Goal: Task Accomplishment & Management: Complete application form

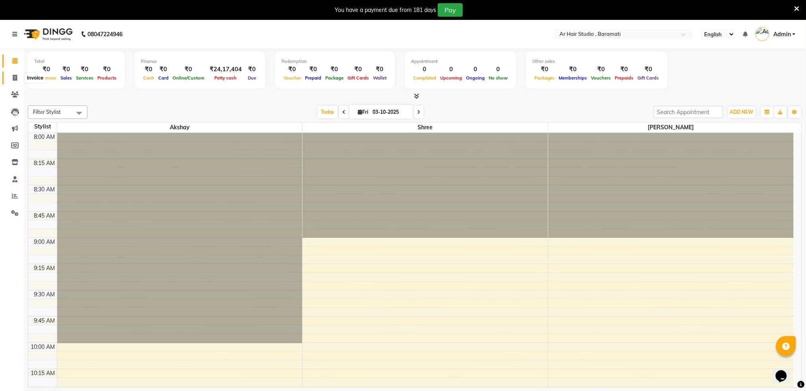
click at [14, 75] on icon at bounding box center [15, 78] width 4 height 6
select select "service"
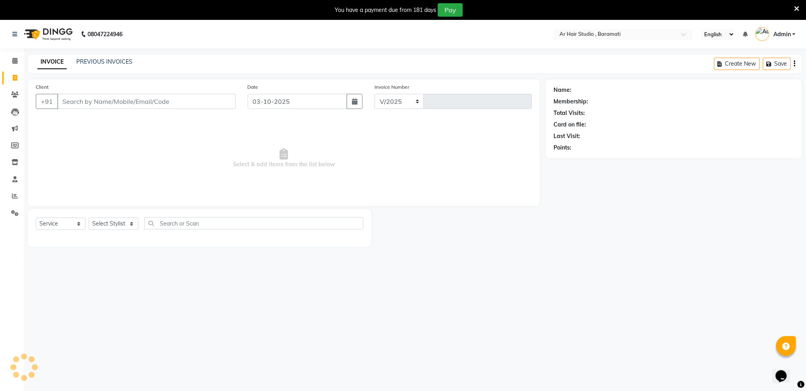
select select "672"
type input "1593"
click at [173, 101] on input "Client" at bounding box center [146, 101] width 179 height 15
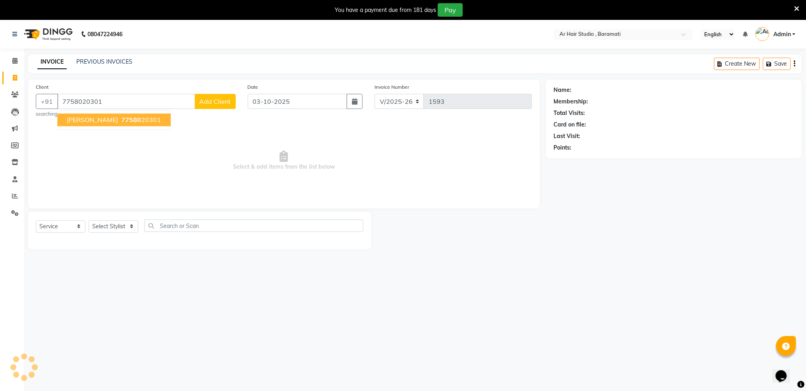
type input "7758020301"
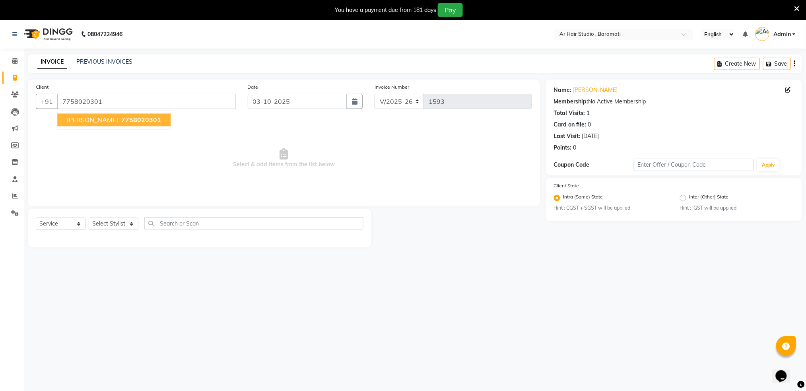
click at [137, 121] on span "7758020301" at bounding box center [141, 120] width 40 height 8
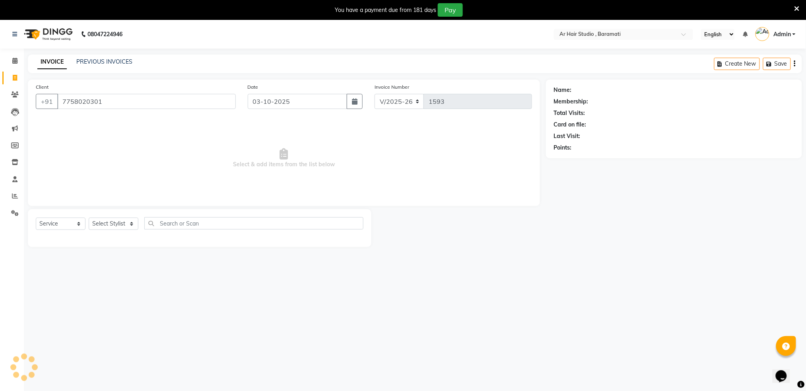
click at [137, 121] on span "Select & add items from the list below" at bounding box center [284, 158] width 496 height 80
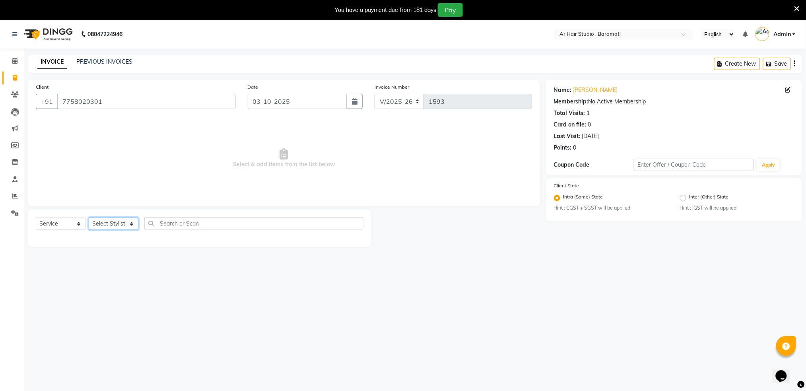
click at [112, 223] on select "Select Stylist Akshay shree [PERSON_NAME]" at bounding box center [114, 223] width 50 height 12
click at [115, 221] on select "Select Stylist Akshay shree [PERSON_NAME]" at bounding box center [114, 223] width 50 height 12
select select "79676"
click at [89, 218] on select "Select Stylist Akshay shree [PERSON_NAME]" at bounding box center [114, 223] width 50 height 12
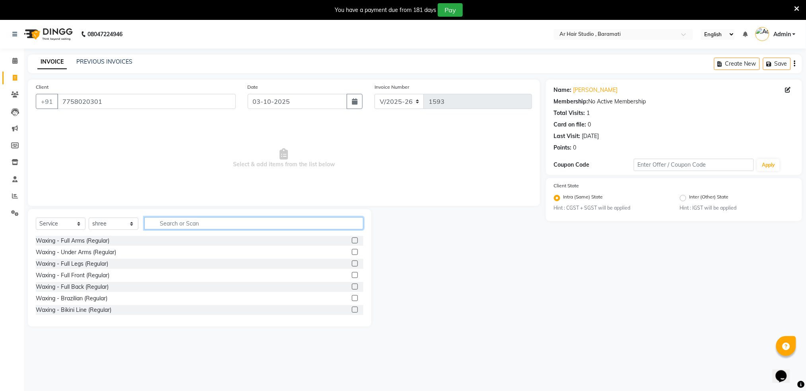
click at [200, 217] on input "text" at bounding box center [253, 223] width 219 height 12
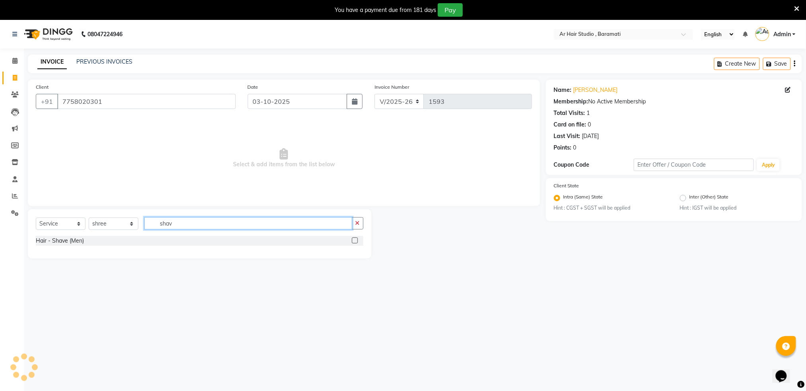
type input "shav"
click at [357, 239] on label at bounding box center [355, 240] width 6 height 6
click at [357, 239] on input "checkbox" at bounding box center [354, 240] width 5 height 5
click at [357, 239] on label at bounding box center [355, 240] width 6 height 6
click at [357, 239] on input "checkbox" at bounding box center [354, 240] width 5 height 5
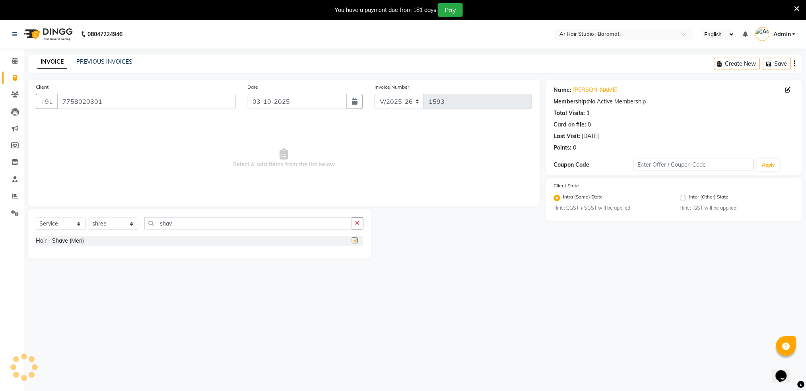
checkbox input "false"
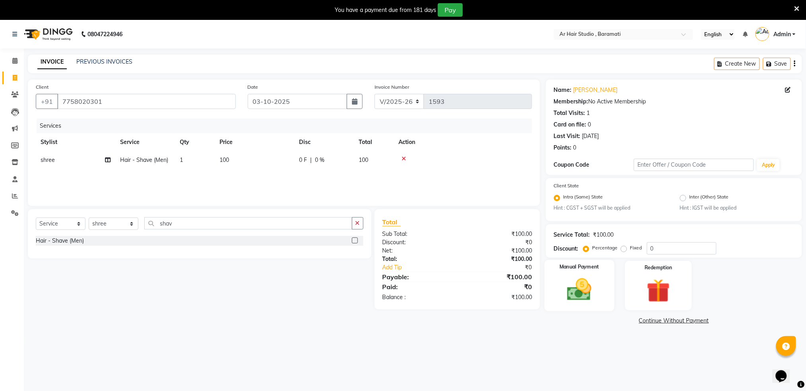
click at [580, 290] on img at bounding box center [579, 290] width 40 height 28
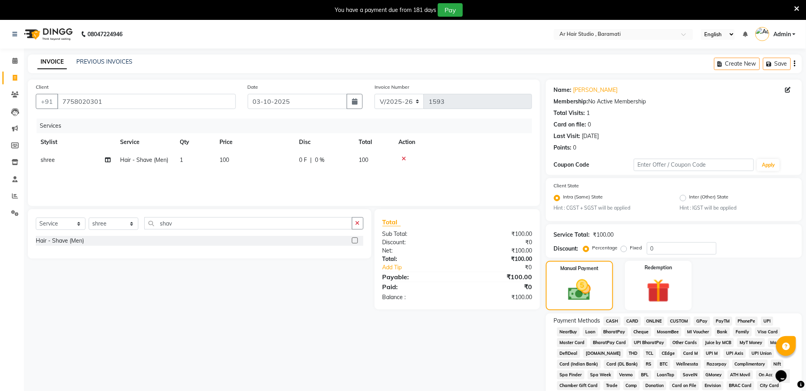
click at [656, 321] on span "ONLINE" at bounding box center [654, 320] width 21 height 9
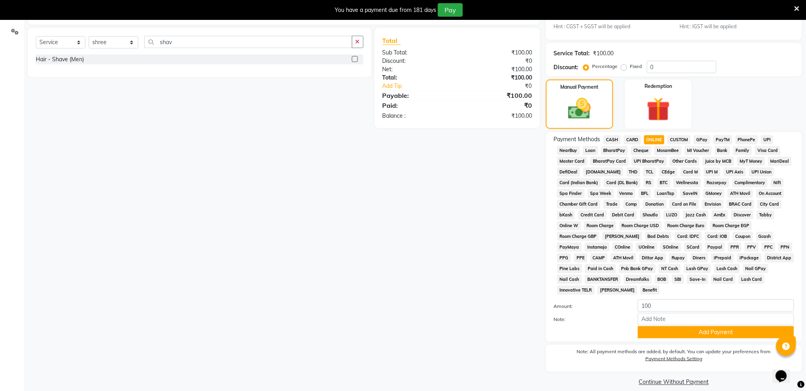
scroll to position [191, 0]
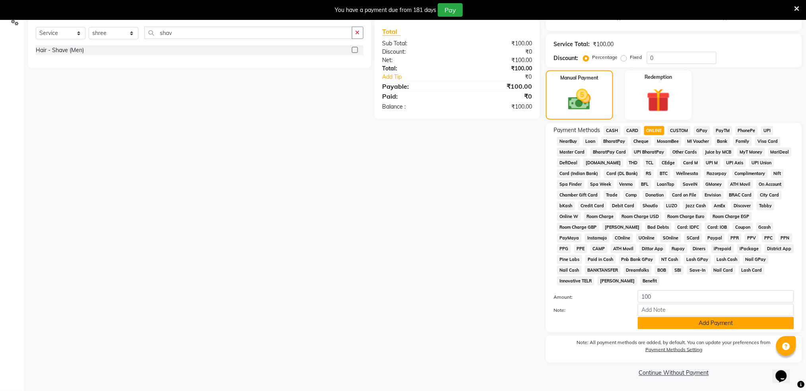
click at [722, 319] on button "Add Payment" at bounding box center [716, 323] width 156 height 12
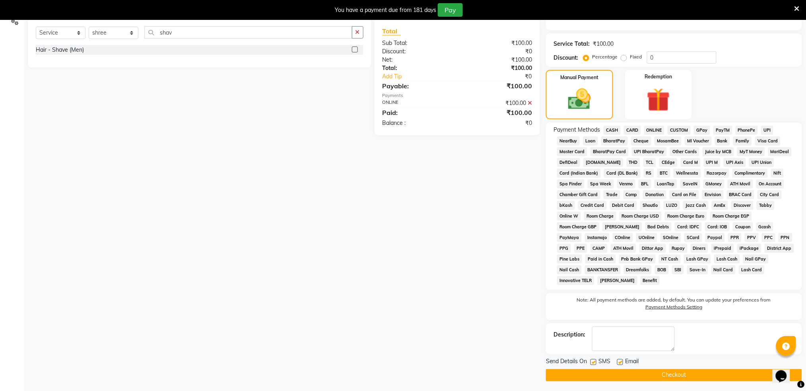
click at [594, 363] on label at bounding box center [593, 362] width 6 height 6
click at [594, 363] on input "checkbox" at bounding box center [592, 362] width 5 height 5
checkbox input "false"
click at [607, 377] on button "Checkout" at bounding box center [674, 375] width 256 height 12
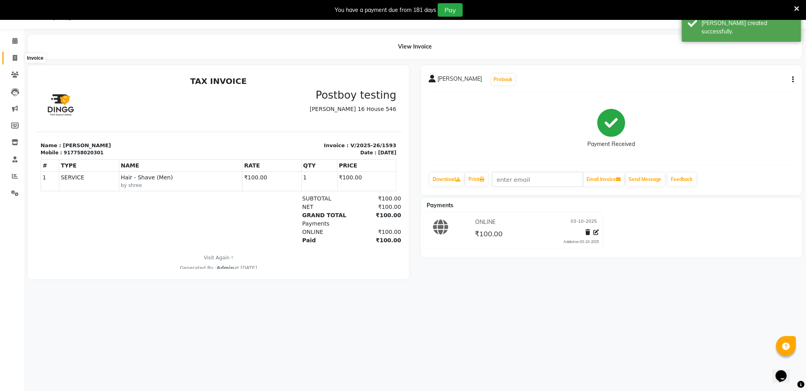
click at [12, 57] on span at bounding box center [15, 58] width 14 height 9
select select "service"
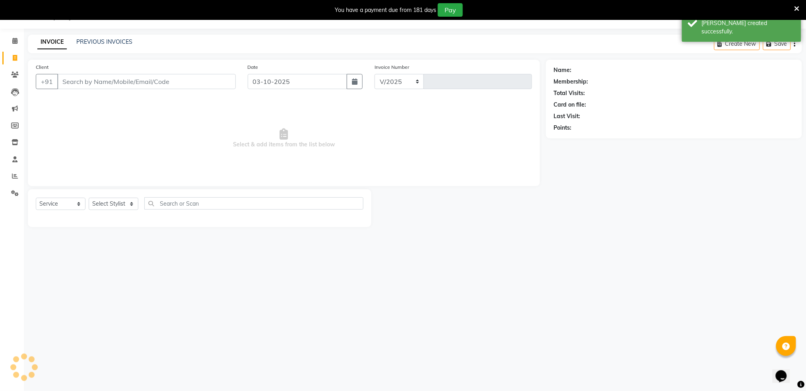
select select "672"
type input "1594"
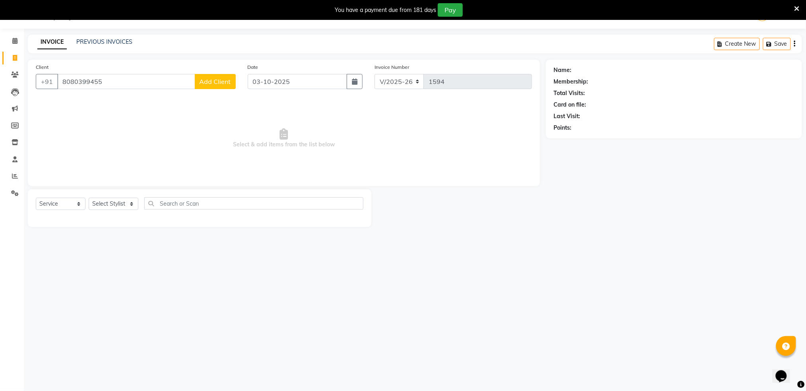
type input "8080399455"
click at [221, 85] on button "Add Client" at bounding box center [215, 81] width 41 height 15
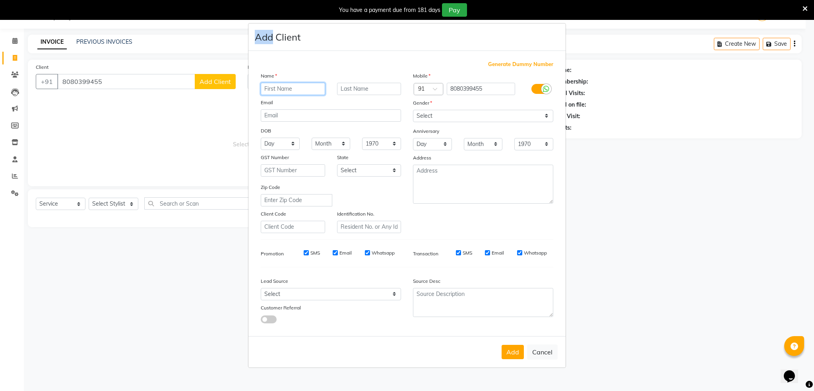
click at [277, 89] on input "text" at bounding box center [293, 89] width 64 height 12
type input "Honath Bankar"
click at [471, 116] on select "Select [DEMOGRAPHIC_DATA] [DEMOGRAPHIC_DATA] Other Prefer Not To Say" at bounding box center [483, 116] width 140 height 12
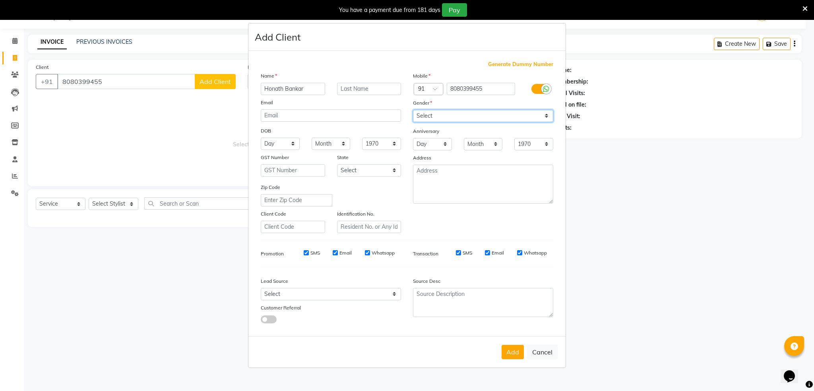
select select "[DEMOGRAPHIC_DATA]"
click at [413, 110] on select "Select [DEMOGRAPHIC_DATA] [DEMOGRAPHIC_DATA] Other Prefer Not To Say" at bounding box center [483, 116] width 140 height 12
click at [511, 358] on button "Add" at bounding box center [513, 352] width 22 height 14
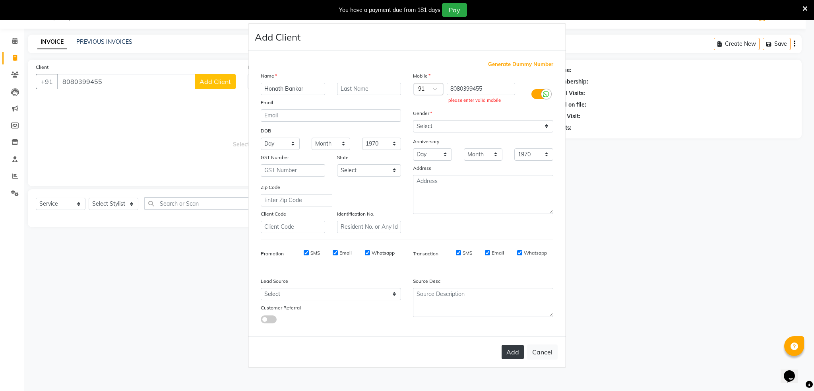
click at [516, 351] on button "Add" at bounding box center [513, 352] width 22 height 14
click at [454, 88] on input "8080399455" at bounding box center [481, 89] width 69 height 12
type input "8080399455"
click at [517, 347] on button "Add" at bounding box center [513, 352] width 22 height 14
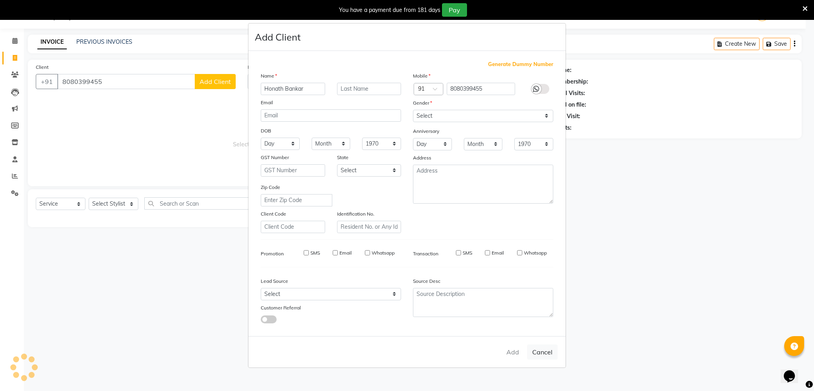
type input "8080399455"
select select
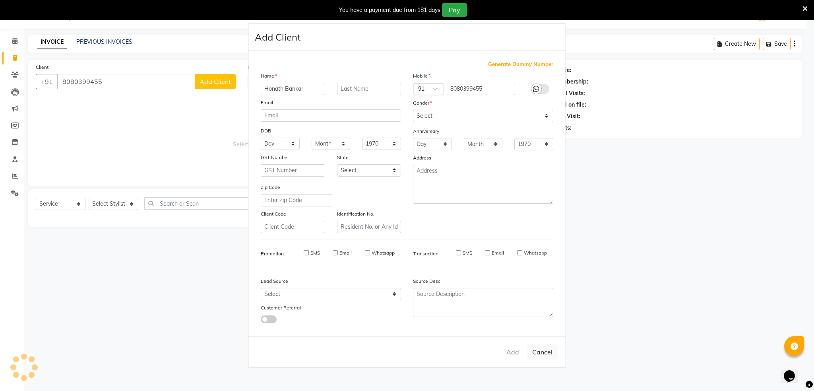
select select
checkbox input "false"
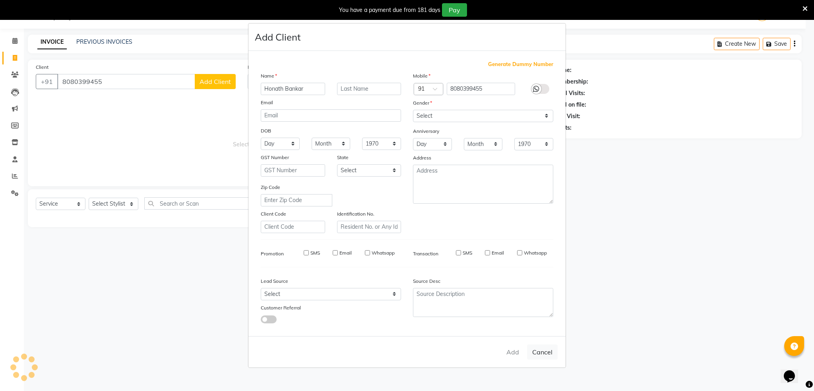
checkbox input "false"
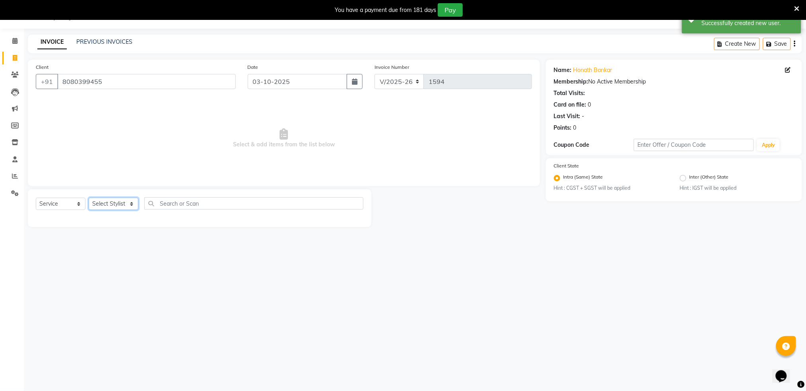
click at [111, 206] on select "Select Stylist Akshay shree [PERSON_NAME]" at bounding box center [114, 204] width 50 height 12
select select "79676"
click at [89, 198] on select "Select Stylist Akshay shree [PERSON_NAME]" at bounding box center [114, 204] width 50 height 12
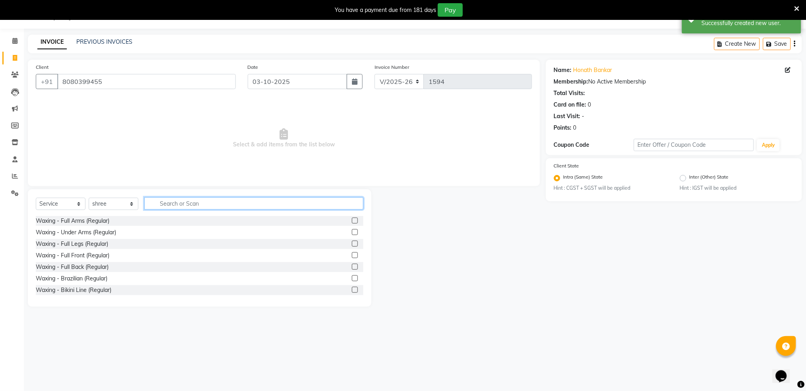
click at [182, 201] on input "text" at bounding box center [253, 203] width 219 height 12
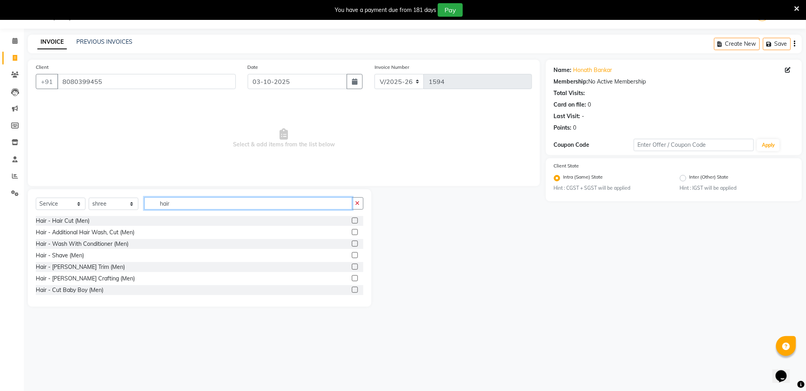
type input "hair"
click at [352, 222] on label at bounding box center [355, 220] width 6 height 6
click at [352, 222] on input "checkbox" at bounding box center [354, 220] width 5 height 5
click at [352, 222] on label at bounding box center [355, 220] width 6 height 6
click at [352, 222] on input "checkbox" at bounding box center [354, 220] width 5 height 5
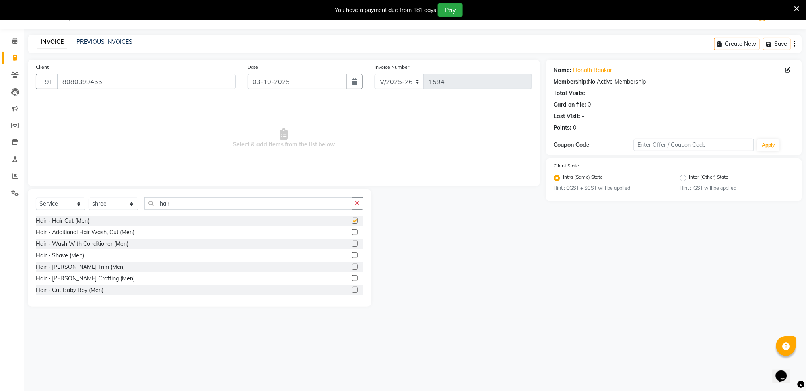
checkbox input "false"
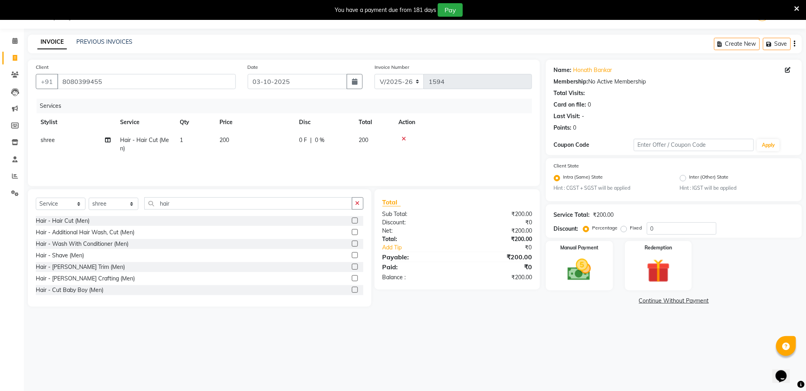
click at [364, 138] on span "200" at bounding box center [364, 139] width 10 height 7
select select "79676"
click at [306, 143] on input "200" at bounding box center [292, 142] width 70 height 12
type input "2"
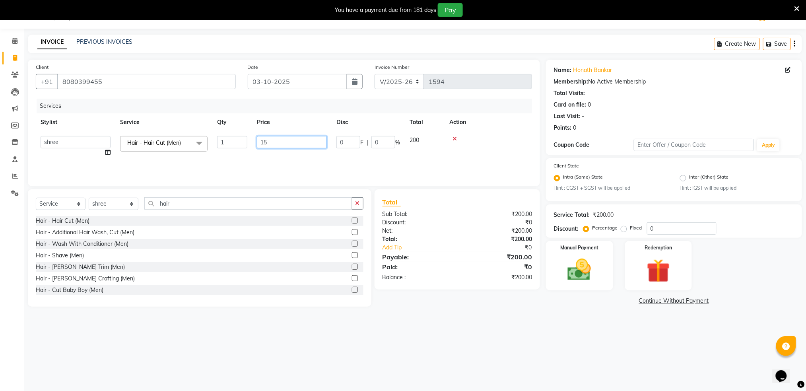
type input "150"
click at [518, 109] on div "Services" at bounding box center [287, 106] width 501 height 15
click at [570, 255] on div "Manual Payment" at bounding box center [580, 265] width 70 height 51
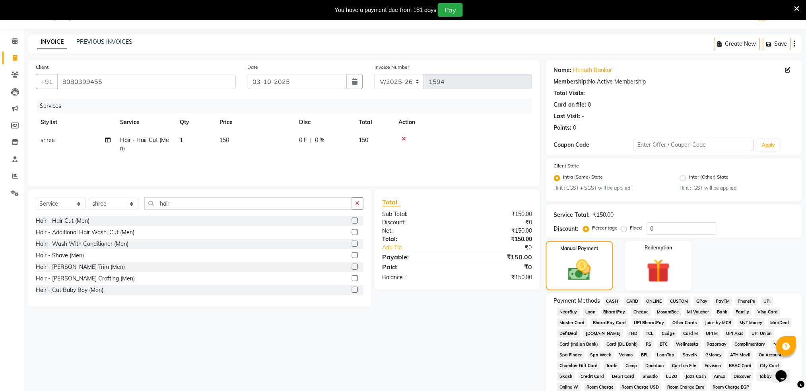
click at [613, 300] on span "CASH" at bounding box center [611, 301] width 17 height 9
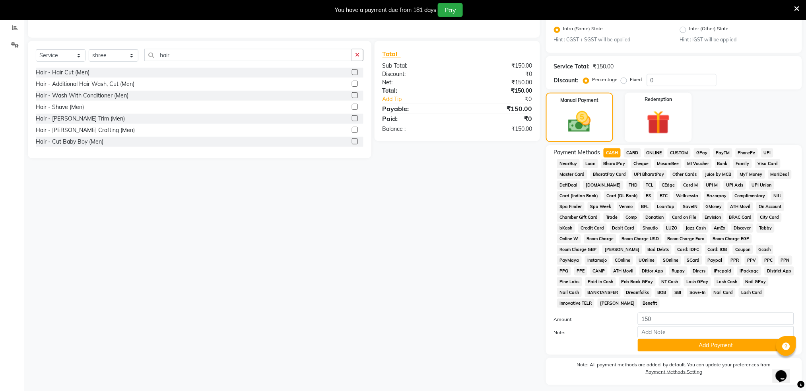
scroll to position [189, 0]
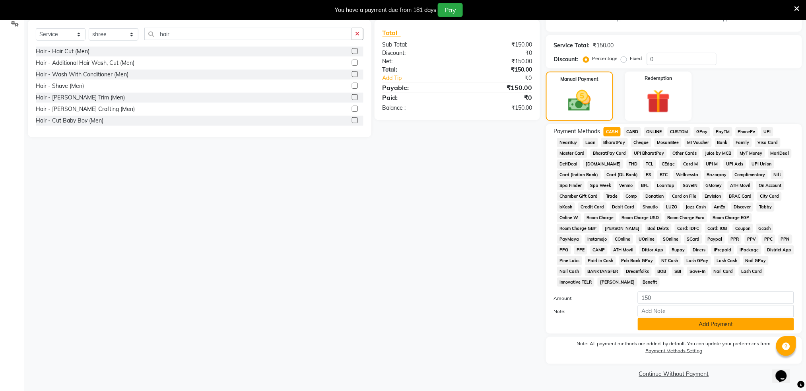
click at [730, 326] on button "Add Payment" at bounding box center [716, 324] width 156 height 12
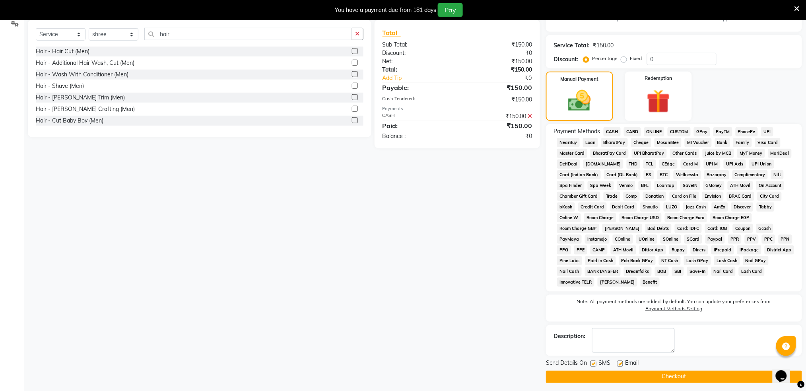
click at [596, 364] on label at bounding box center [593, 364] width 6 height 6
click at [596, 364] on input "checkbox" at bounding box center [592, 363] width 5 height 5
checkbox input "false"
click at [607, 377] on button "Checkout" at bounding box center [674, 377] width 256 height 12
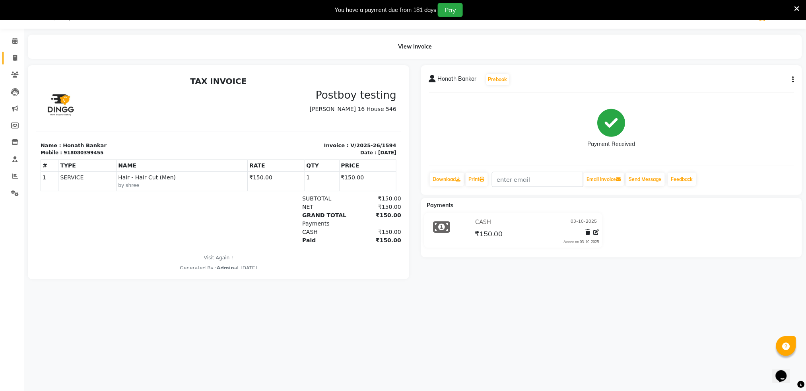
drag, startPoint x: 574, startPoint y: 287, endPoint x: 17, endPoint y: 54, distance: 604.3
click at [17, 54] on span at bounding box center [15, 58] width 14 height 9
select select "service"
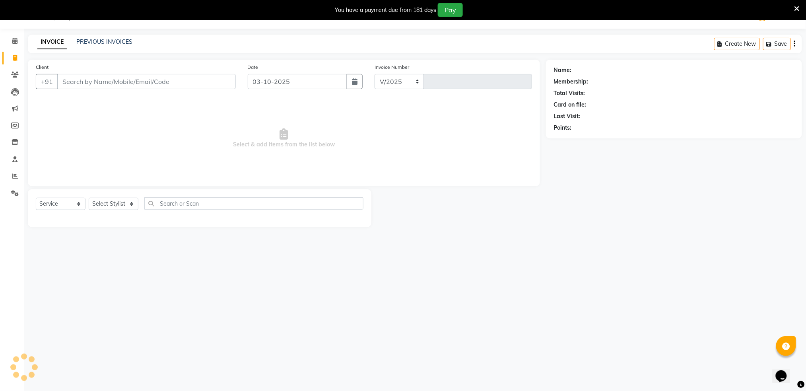
select select "672"
type input "1595"
click at [89, 77] on input "Client" at bounding box center [146, 81] width 179 height 15
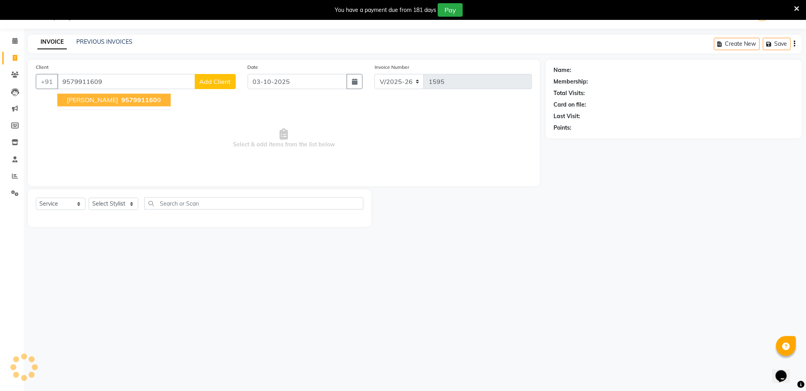
type input "9579911609"
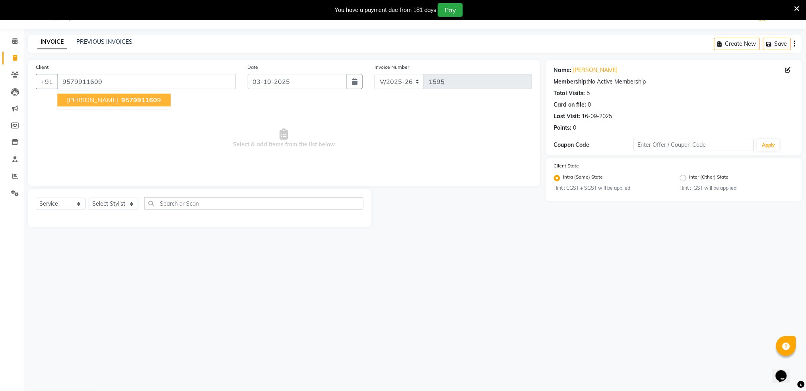
click at [116, 101] on span "[PERSON_NAME]" at bounding box center [92, 100] width 51 height 8
click at [116, 101] on span "Select & add items from the list below" at bounding box center [284, 139] width 496 height 80
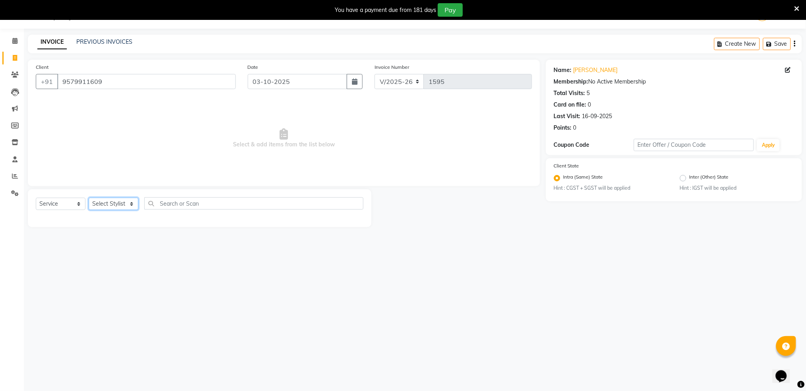
click at [111, 205] on select "Select Stylist Akshay shree [PERSON_NAME]" at bounding box center [114, 204] width 50 height 12
select select "79676"
click at [89, 198] on select "Select Stylist Akshay shree [PERSON_NAME]" at bounding box center [114, 204] width 50 height 12
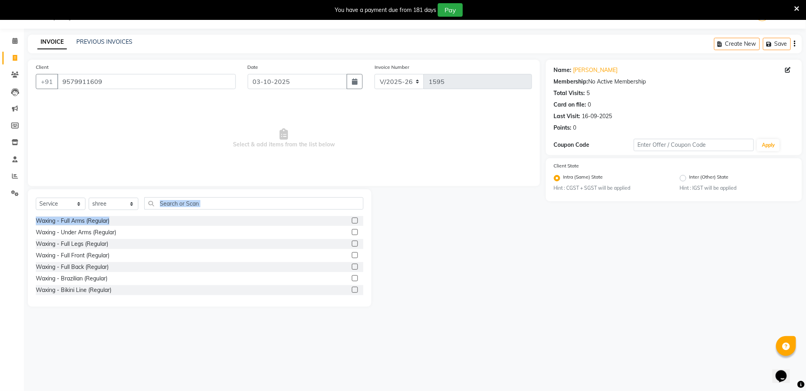
drag, startPoint x: 219, startPoint y: 220, endPoint x: 219, endPoint y: 206, distance: 13.5
click at [219, 206] on div "Select Service Product Membership Package Voucher Prepaid Gift Card Select Styl…" at bounding box center [199, 247] width 343 height 117
click at [219, 206] on input "text" at bounding box center [253, 203] width 219 height 12
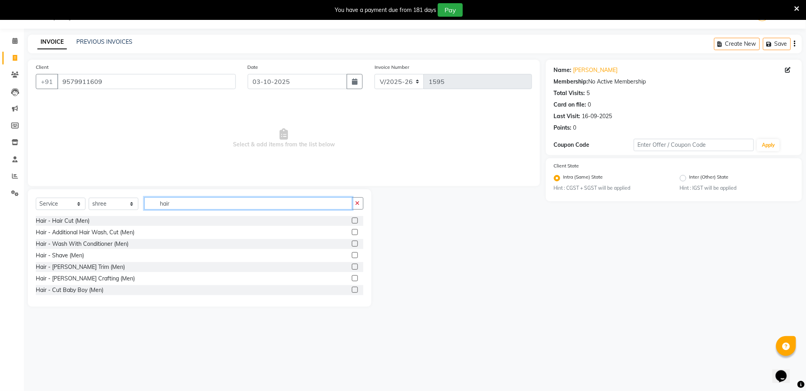
type input "hair"
click at [352, 256] on label at bounding box center [355, 255] width 6 height 6
click at [352, 256] on input "checkbox" at bounding box center [354, 255] width 5 height 5
click at [352, 256] on label at bounding box center [355, 255] width 6 height 6
click at [352, 256] on input "checkbox" at bounding box center [354, 255] width 5 height 5
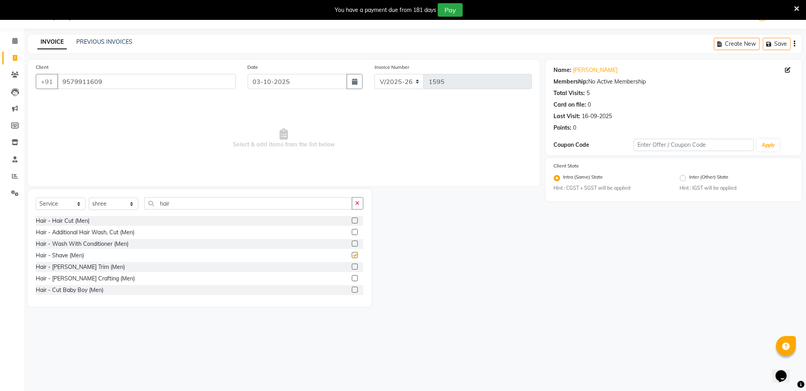
checkbox input "false"
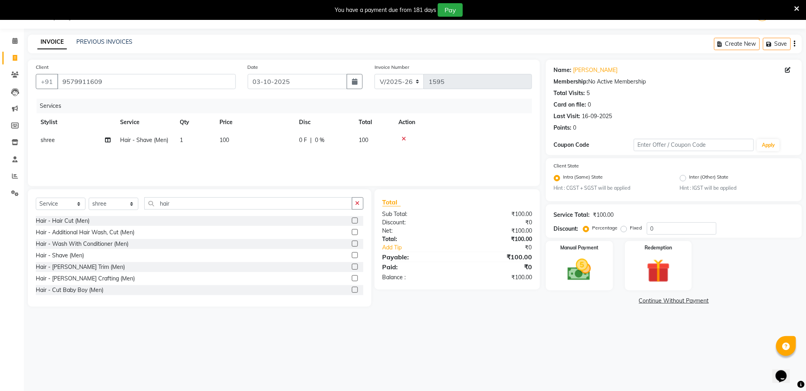
click at [365, 140] on span "100" at bounding box center [364, 139] width 10 height 7
select select "79676"
click at [311, 142] on input "100" at bounding box center [292, 142] width 70 height 12
type input "1"
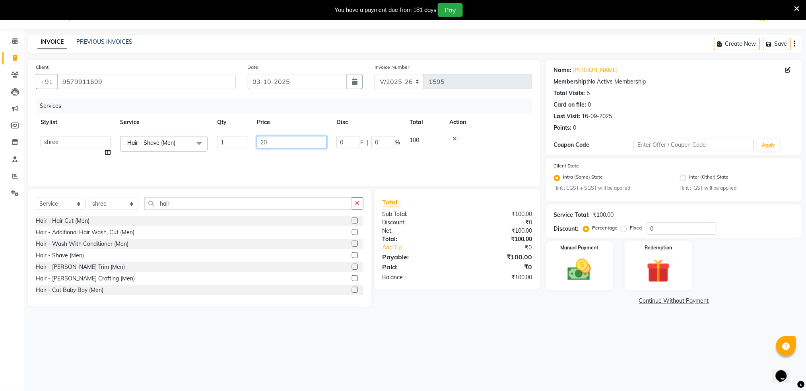
type input "200"
click at [504, 131] on td at bounding box center [463, 140] width 138 height 18
click at [569, 262] on img at bounding box center [579, 270] width 40 height 28
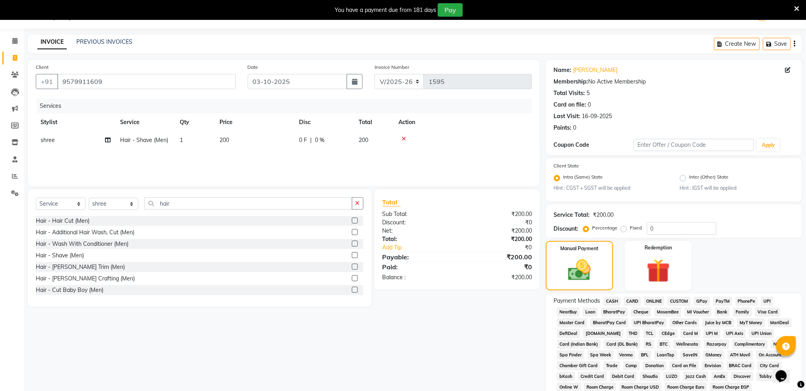
click at [613, 300] on span "CASH" at bounding box center [611, 301] width 17 height 9
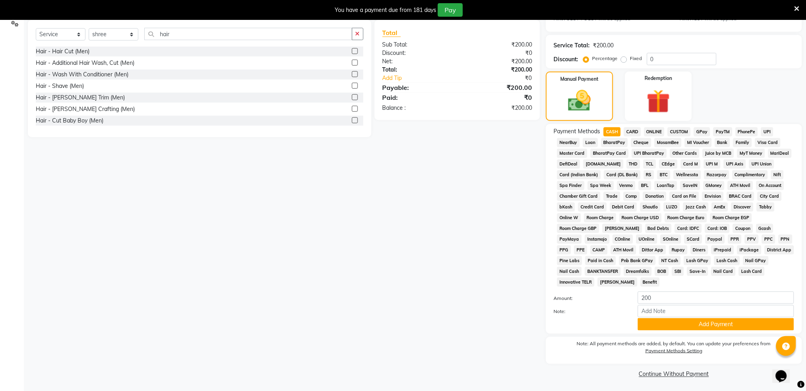
scroll to position [191, 0]
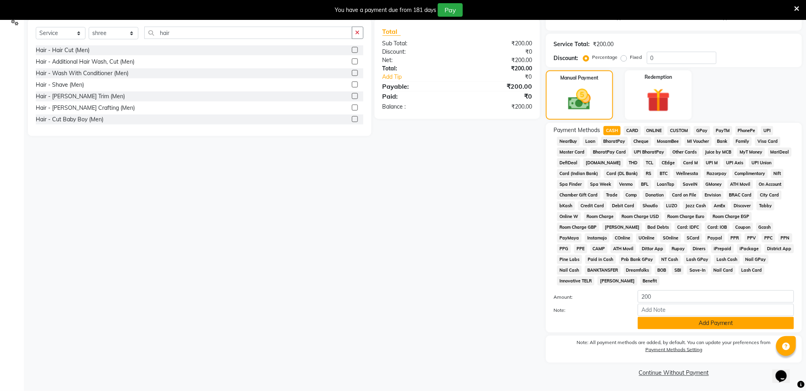
click at [708, 320] on button "Add Payment" at bounding box center [716, 323] width 156 height 12
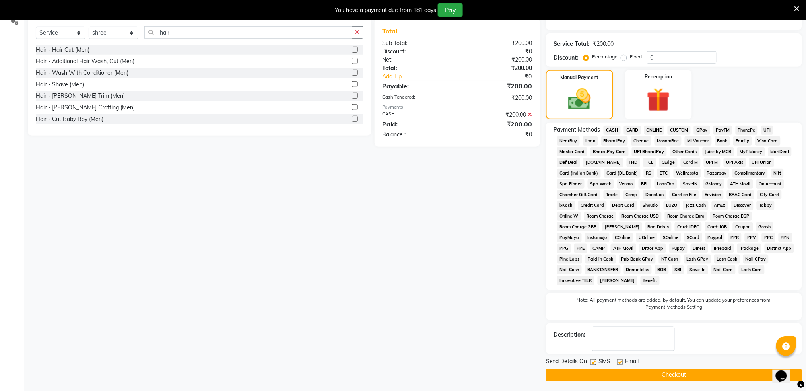
click at [590, 364] on div "Send Details On SMS Email" at bounding box center [674, 362] width 256 height 10
click at [591, 362] on label at bounding box center [593, 362] width 6 height 6
click at [591, 362] on input "checkbox" at bounding box center [592, 362] width 5 height 5
checkbox input "false"
click at [596, 370] on button "Checkout" at bounding box center [674, 375] width 256 height 12
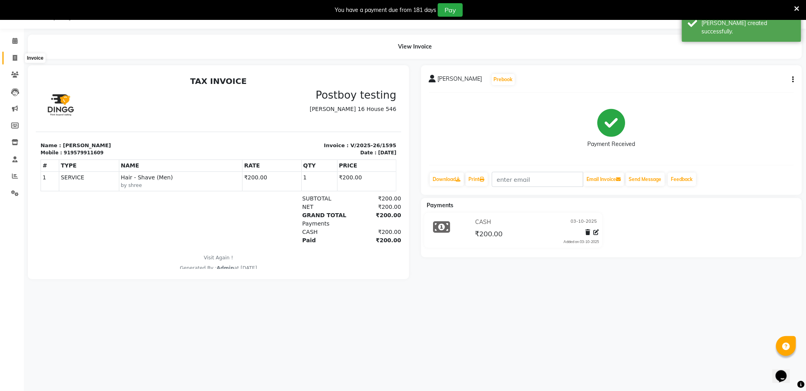
click at [14, 55] on icon at bounding box center [15, 58] width 4 height 6
select select "service"
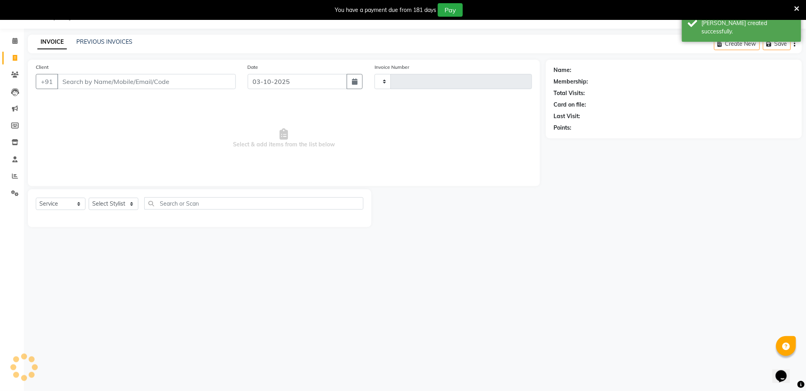
type input "1596"
select select "672"
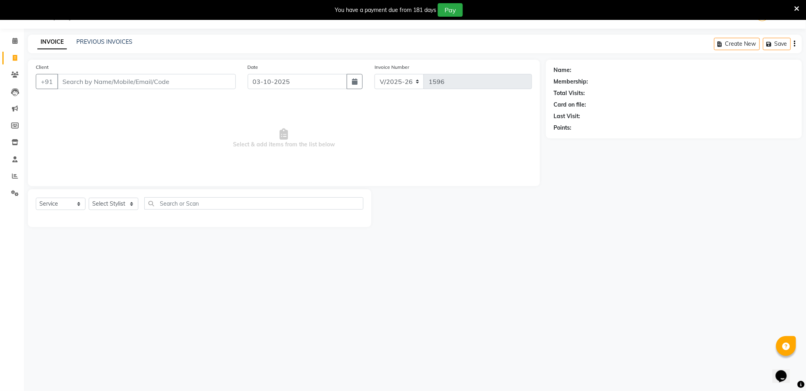
type input "o"
